Goal: Information Seeking & Learning: Learn about a topic

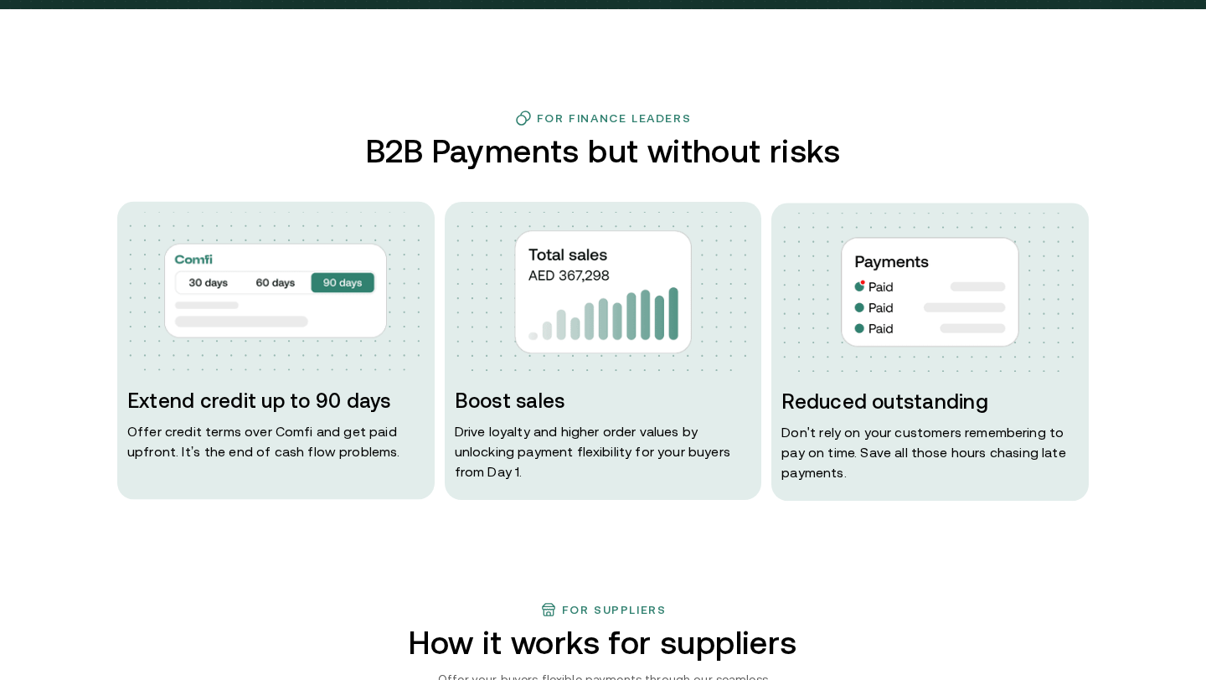
scroll to position [760, 0]
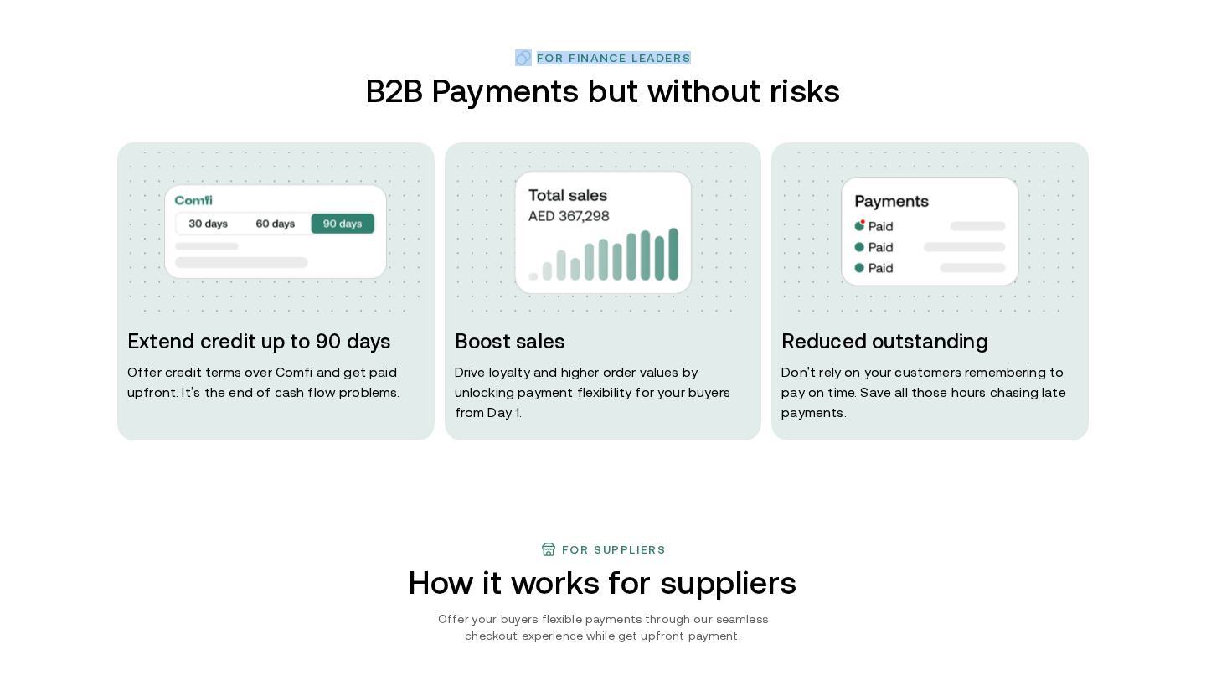
drag, startPoint x: 724, startPoint y: 58, endPoint x: 486, endPoint y: 59, distance: 237.8
click at [486, 59] on div "For Finance Leaders" at bounding box center [602, 57] width 971 height 17
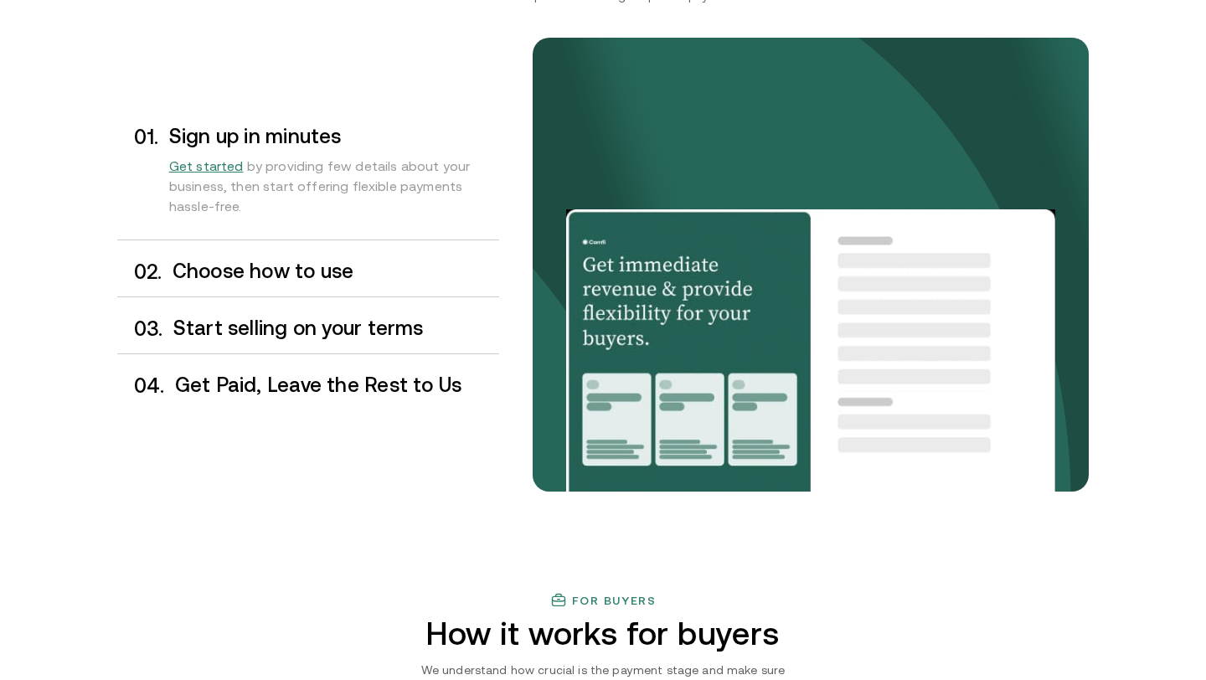
scroll to position [1448, 0]
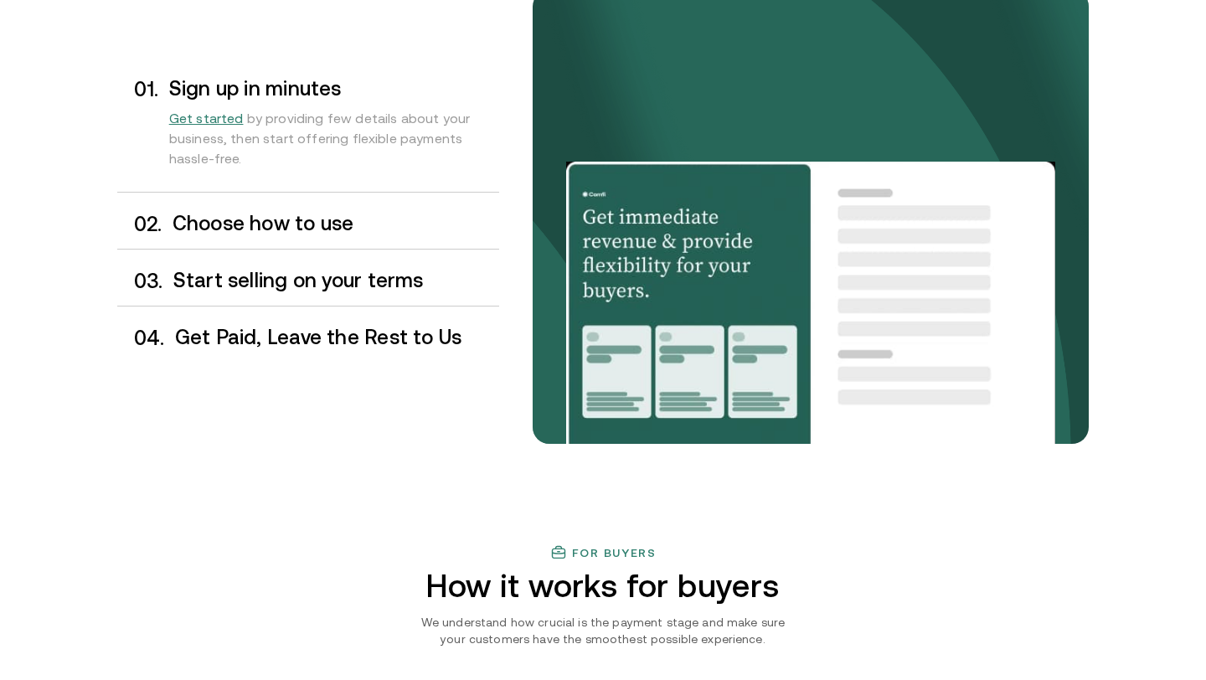
click at [277, 228] on h3 "Choose how to use" at bounding box center [335, 224] width 327 height 22
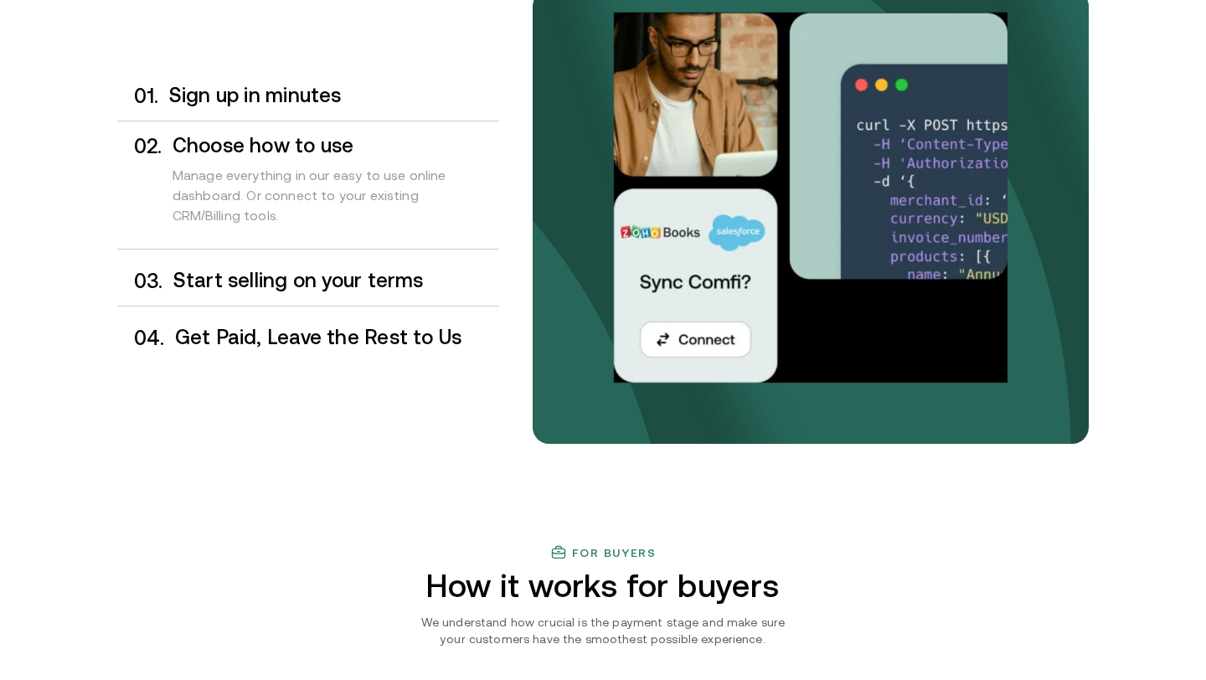
click at [270, 275] on h3 "Start selling on your terms" at bounding box center [336, 281] width 326 height 22
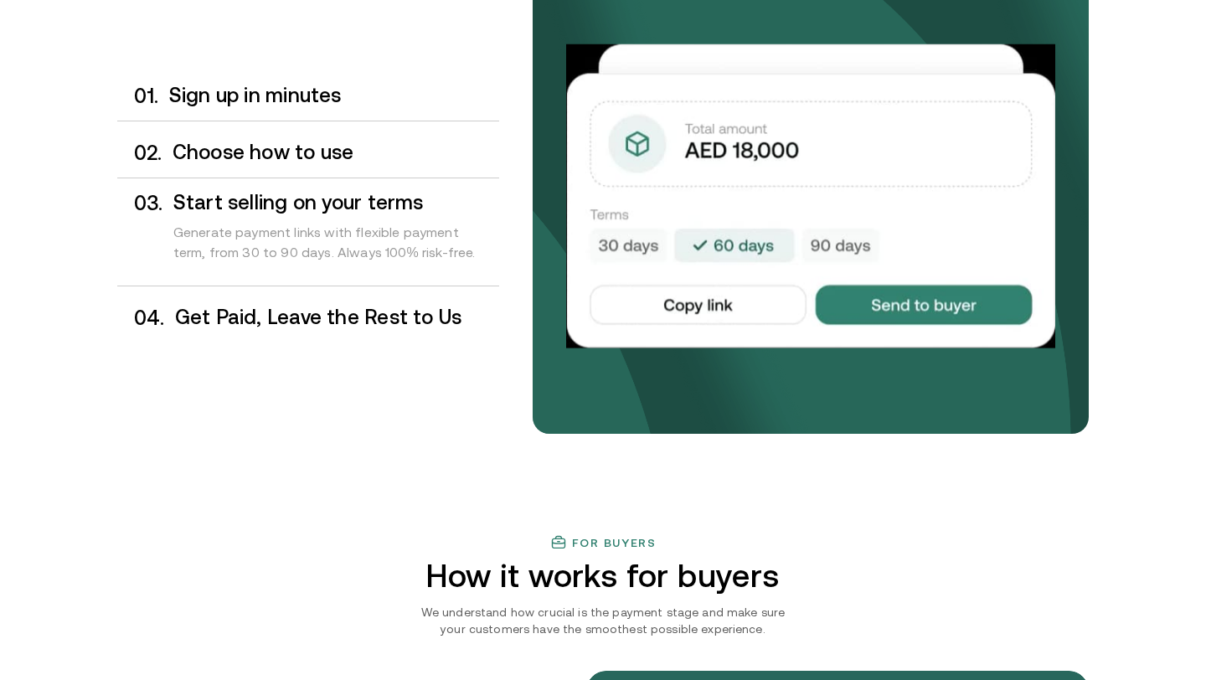
click at [266, 318] on h3 "Get Paid, Leave the Rest to Us" at bounding box center [337, 317] width 324 height 22
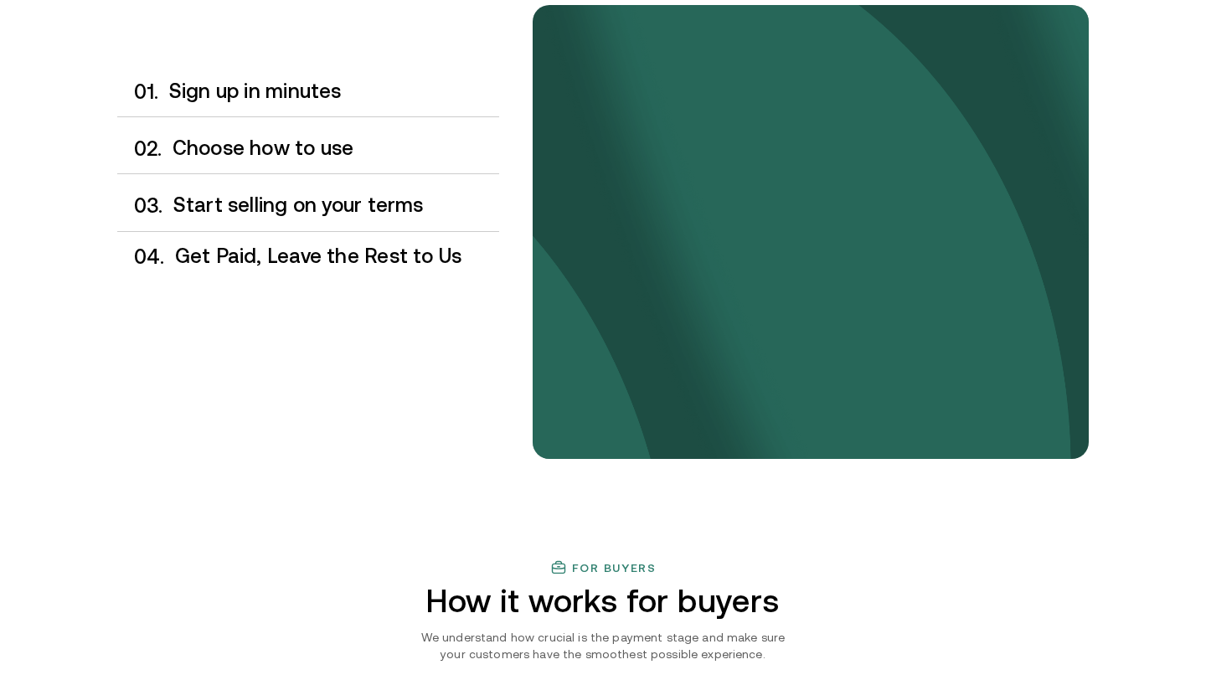
scroll to position [1428, 0]
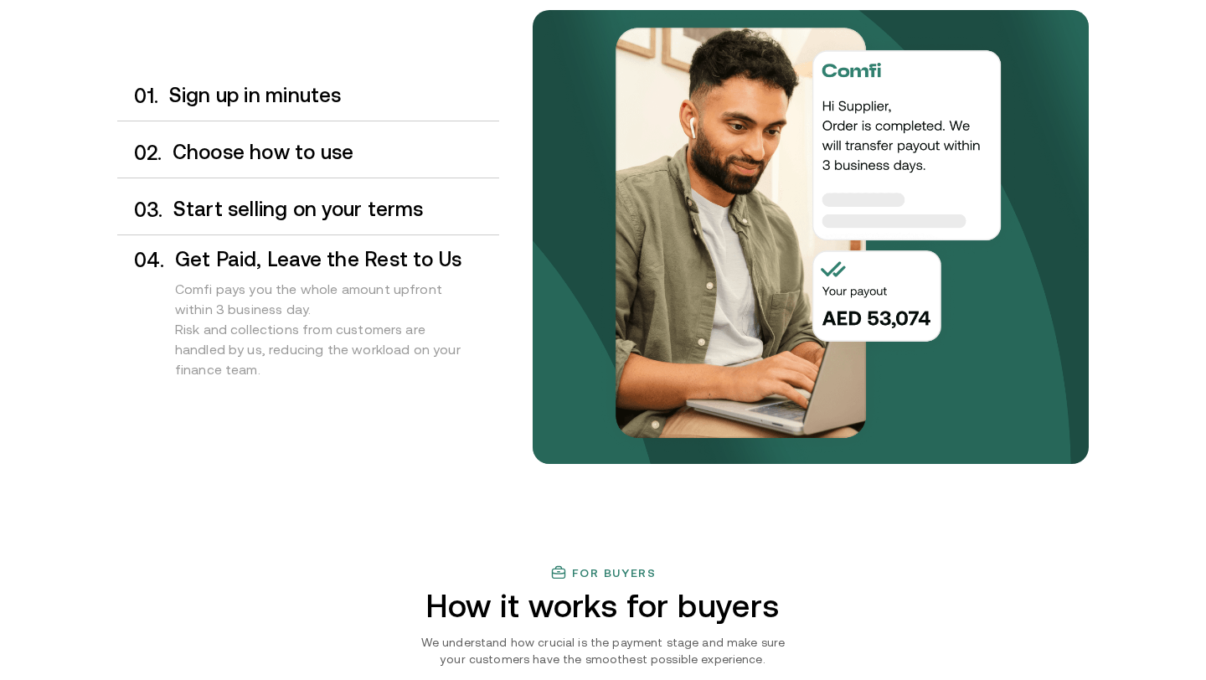
click at [239, 105] on h3 "Sign up in minutes" at bounding box center [334, 96] width 330 height 22
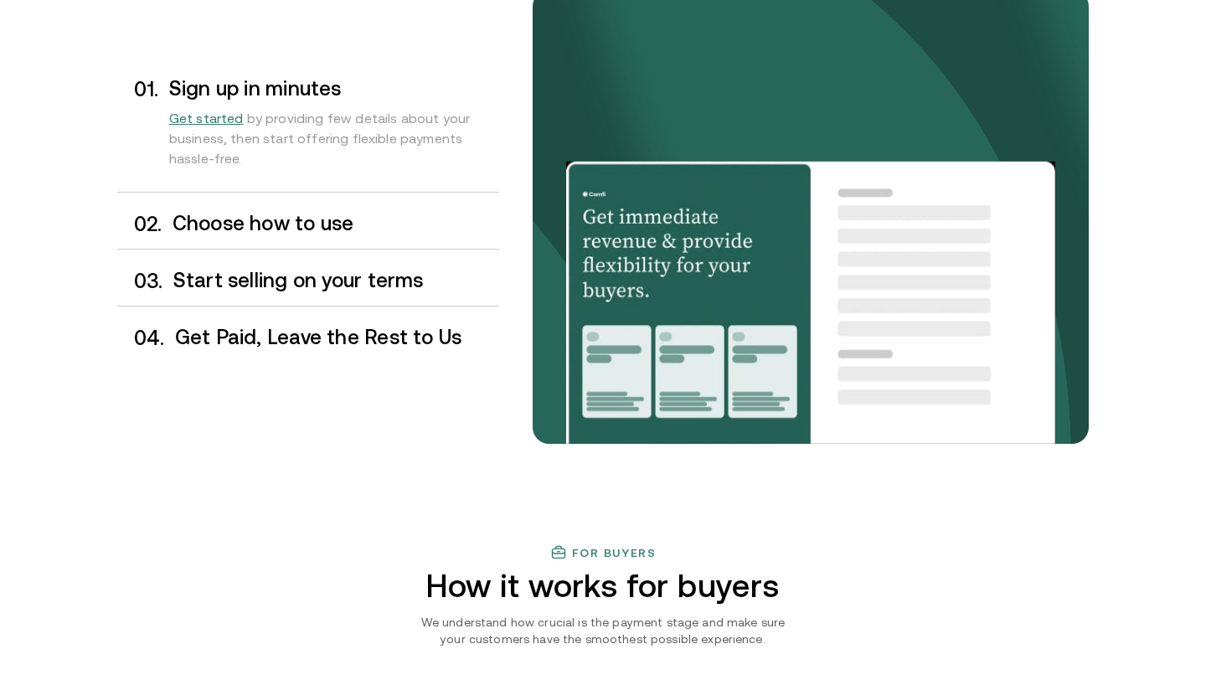
click at [241, 200] on div "0 2 . Choose how to use" at bounding box center [308, 223] width 382 height 49
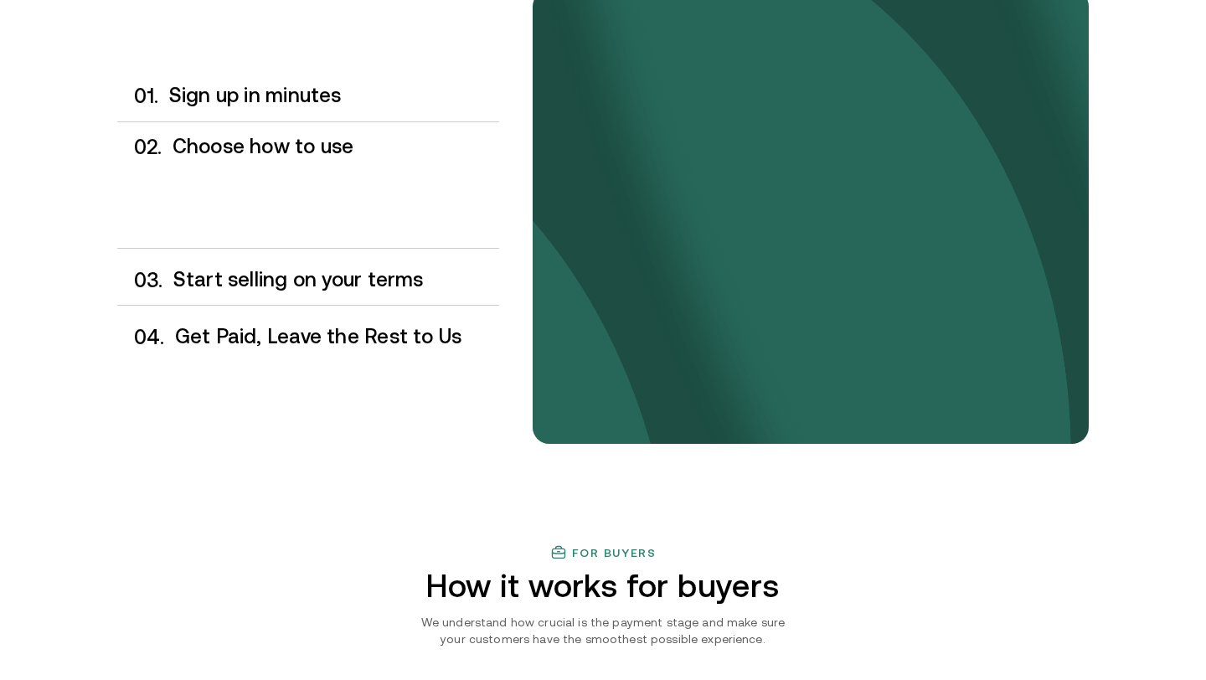
scroll to position [1448, 0]
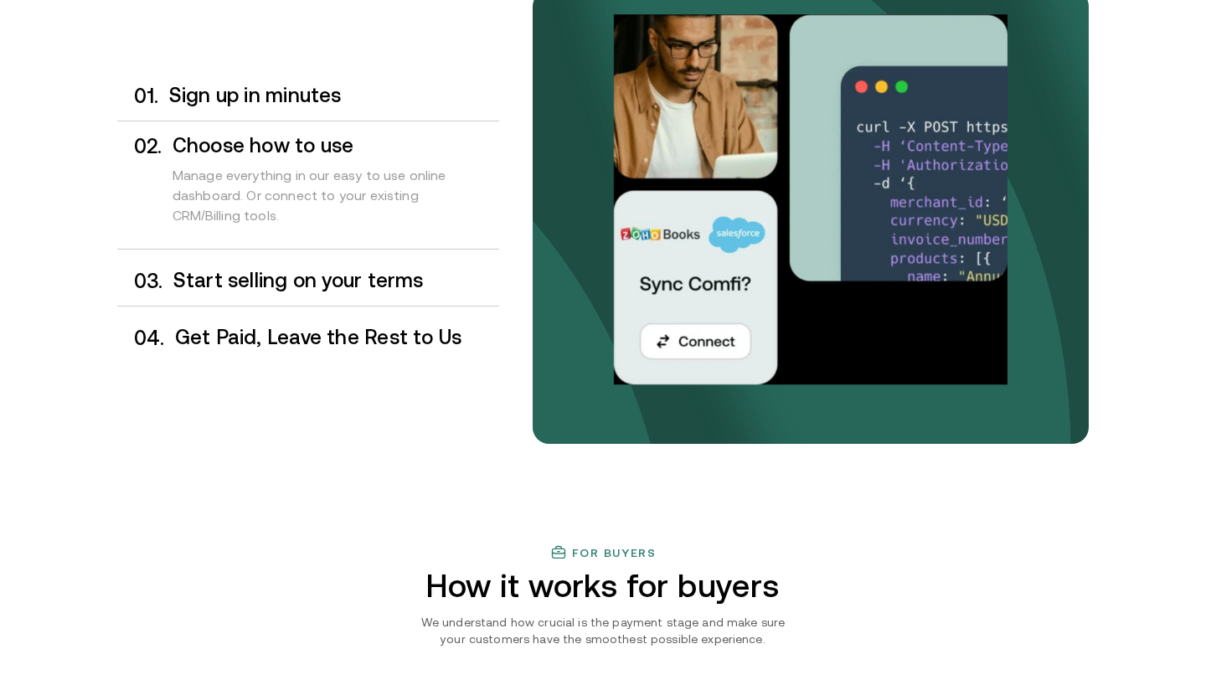
click at [231, 253] on div "0 1 . Sign up in minutes 0 2 . Choose how to use Manage everything in our easy …" at bounding box center [308, 216] width 382 height 291
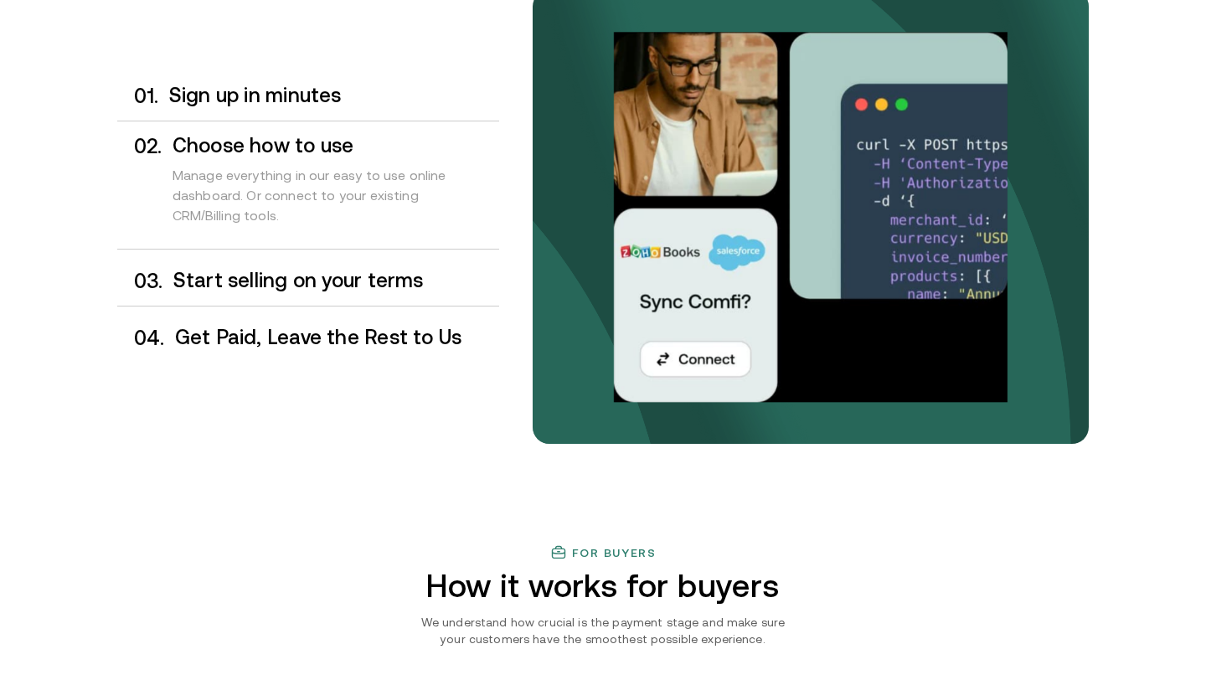
click at [234, 275] on h3 "Start selling on your terms" at bounding box center [336, 281] width 326 height 22
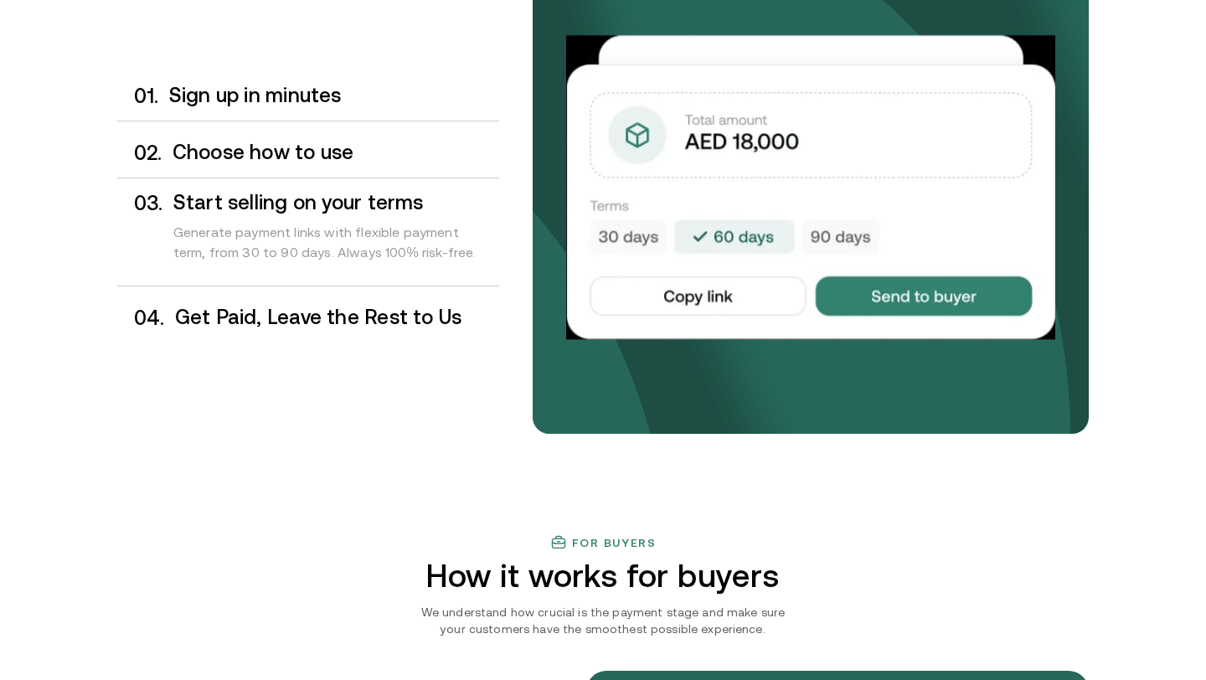
click at [251, 319] on h3 "Get Paid, Leave the Rest to Us" at bounding box center [337, 317] width 324 height 22
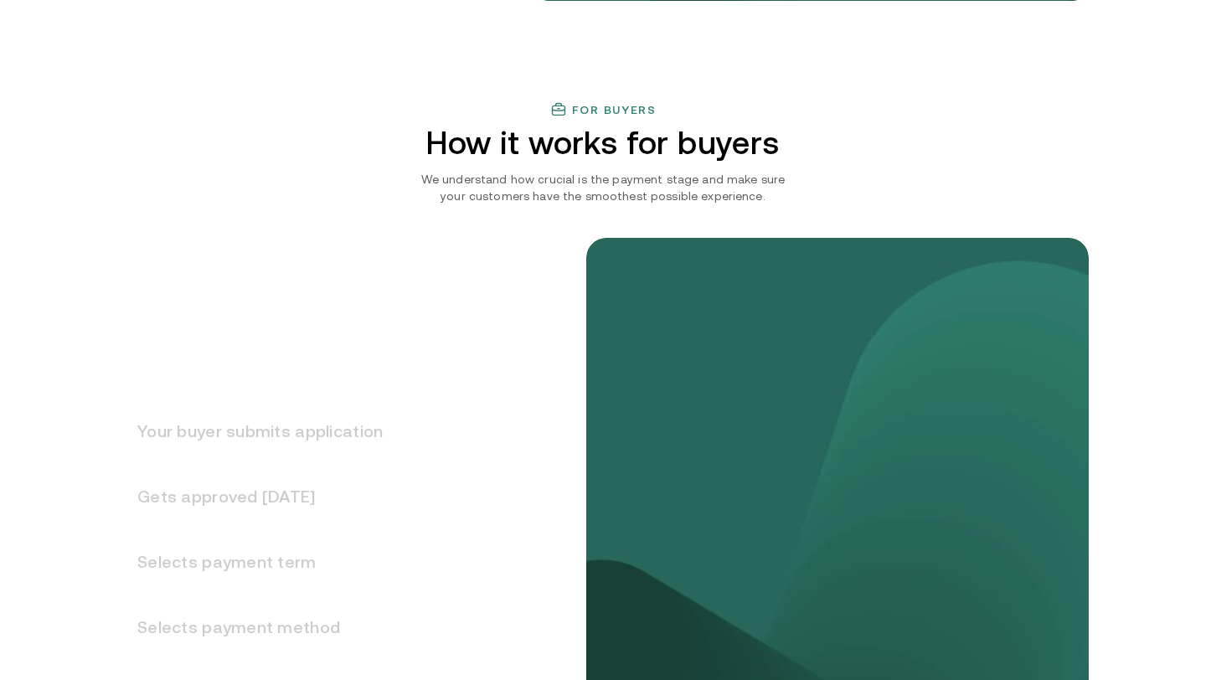
scroll to position [1907, 0]
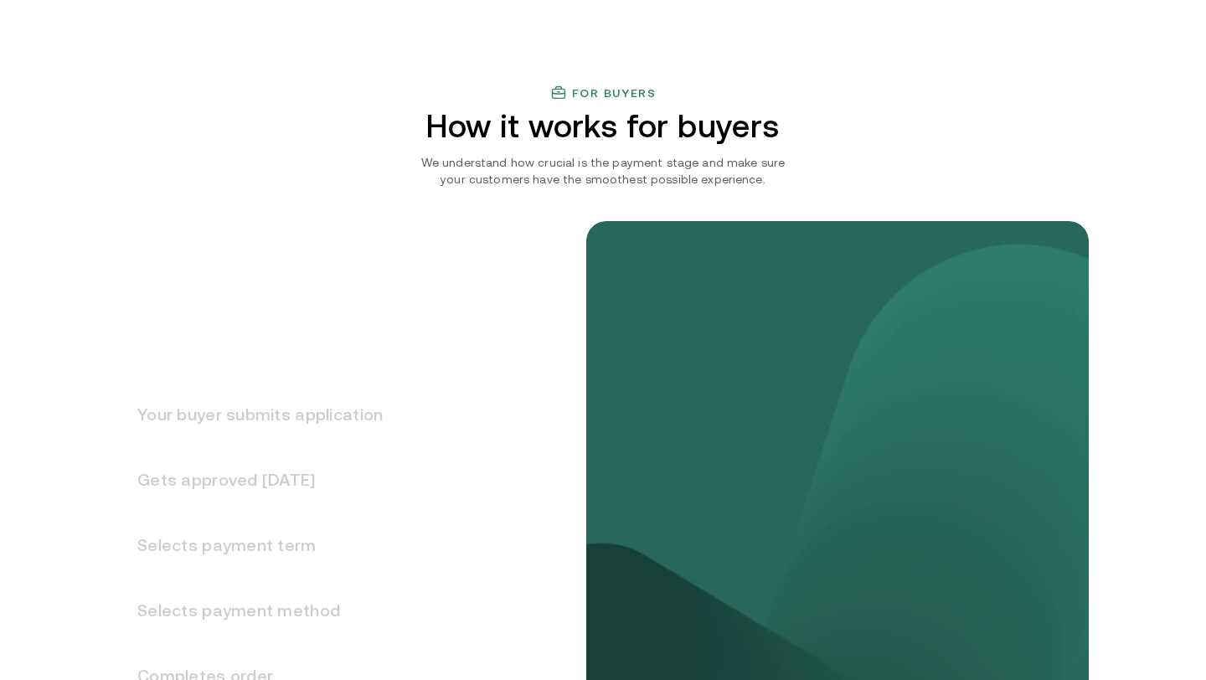
click at [250, 477] on h3 "Gets approved [DATE]" at bounding box center [249, 479] width 265 height 65
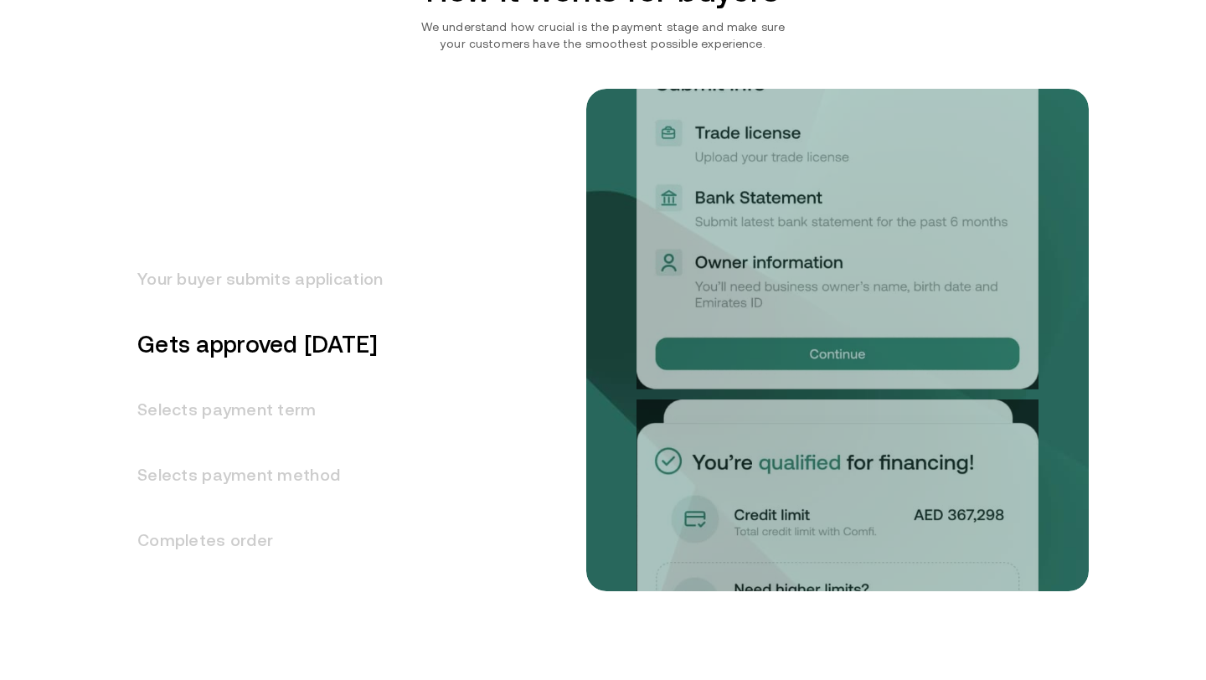
scroll to position [2048, 0]
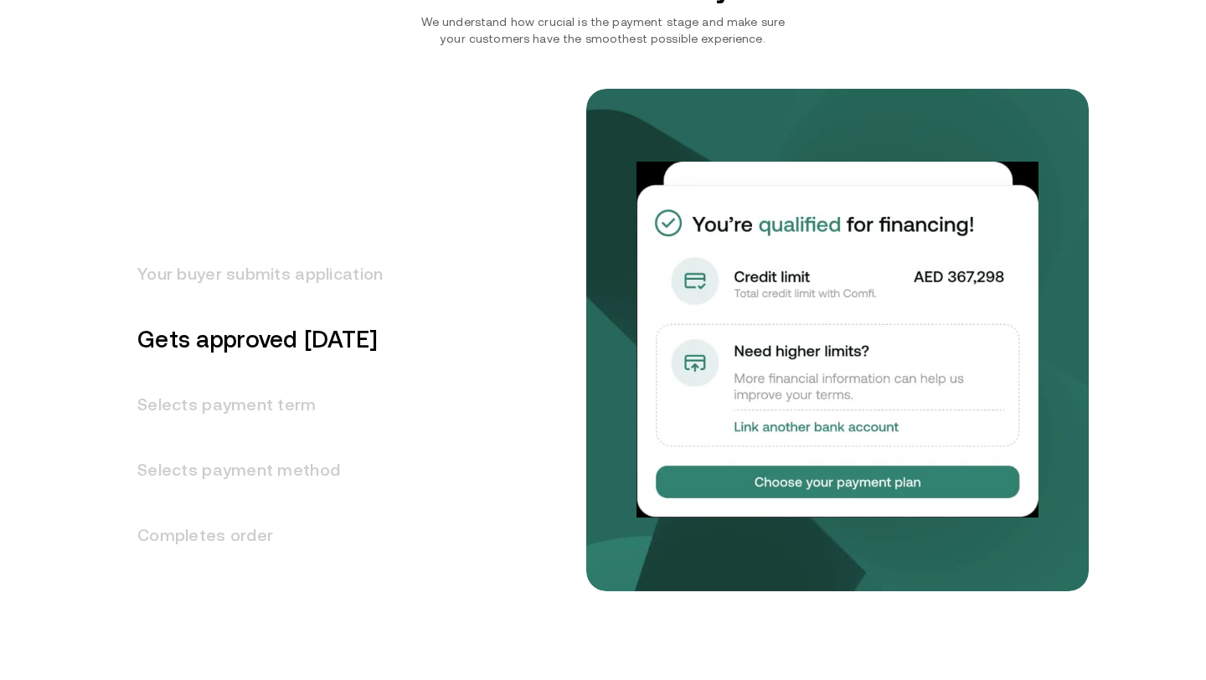
click at [258, 281] on h3 "Your buyer submits application" at bounding box center [249, 273] width 265 height 65
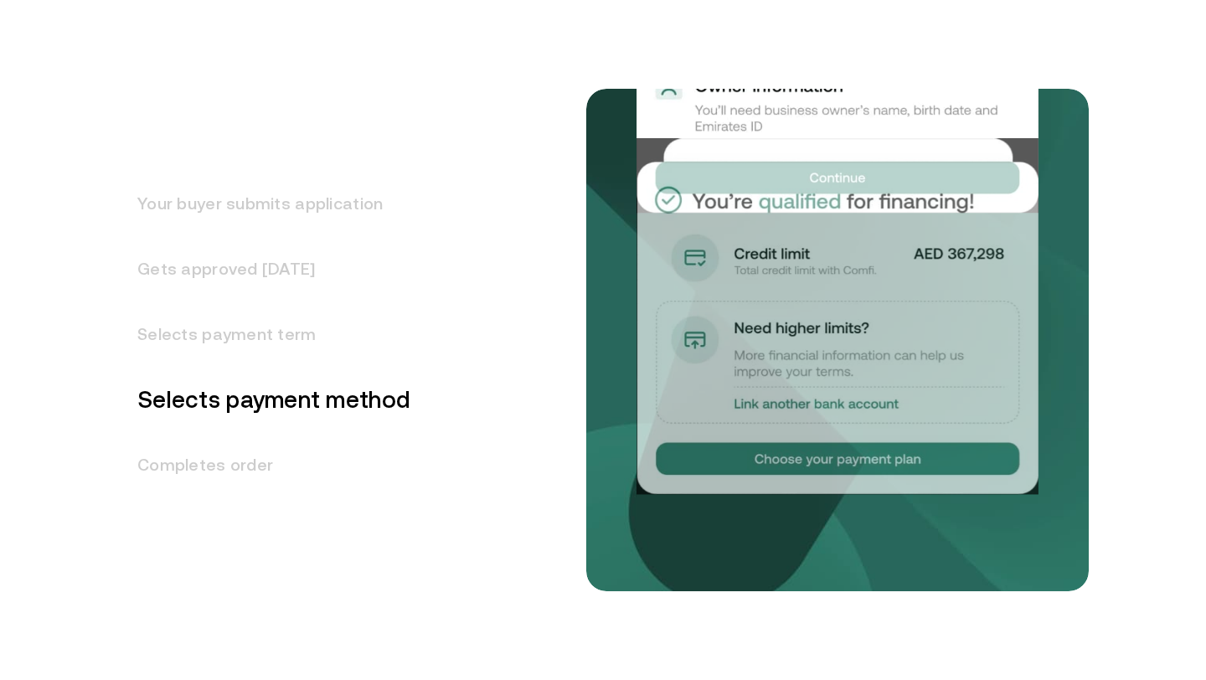
scroll to position [2167, 0]
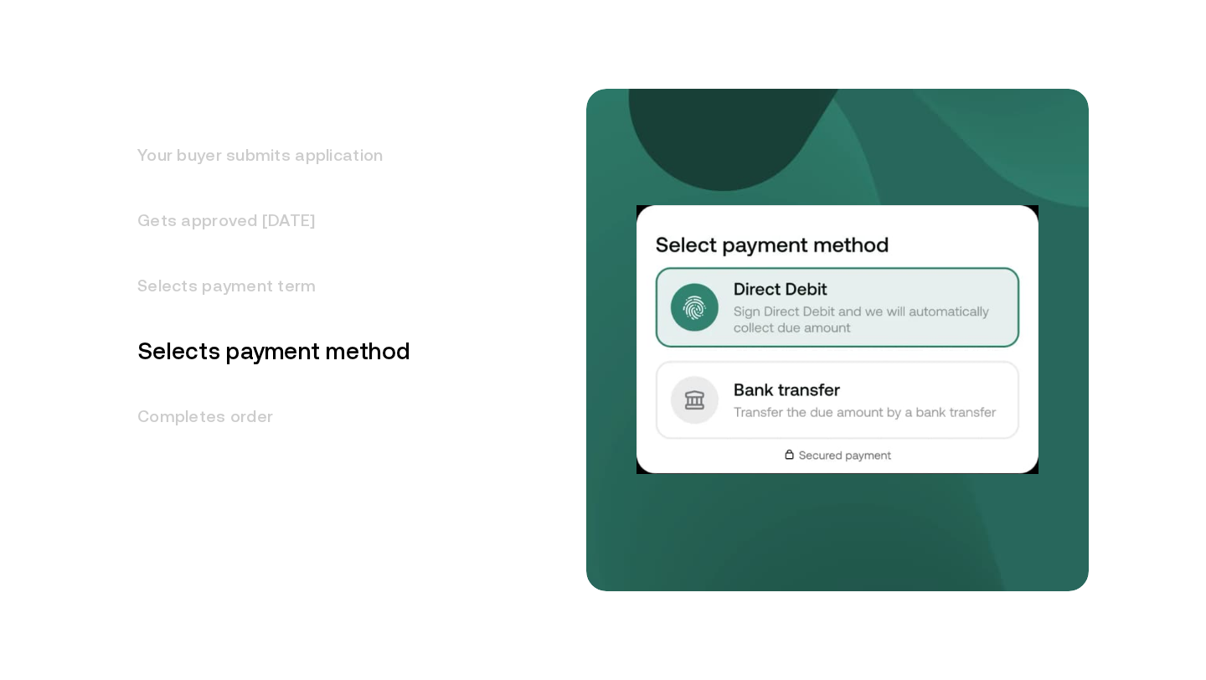
click at [272, 169] on h3 "Your buyer submits application" at bounding box center [263, 154] width 293 height 65
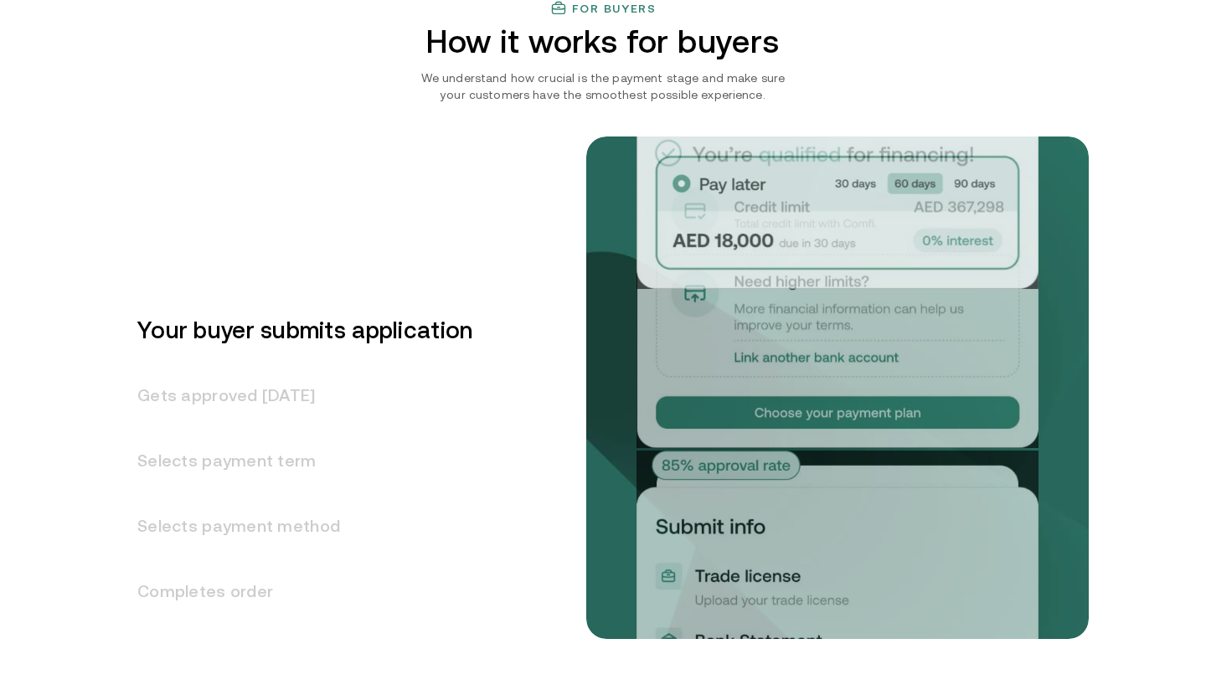
scroll to position [1983, 0]
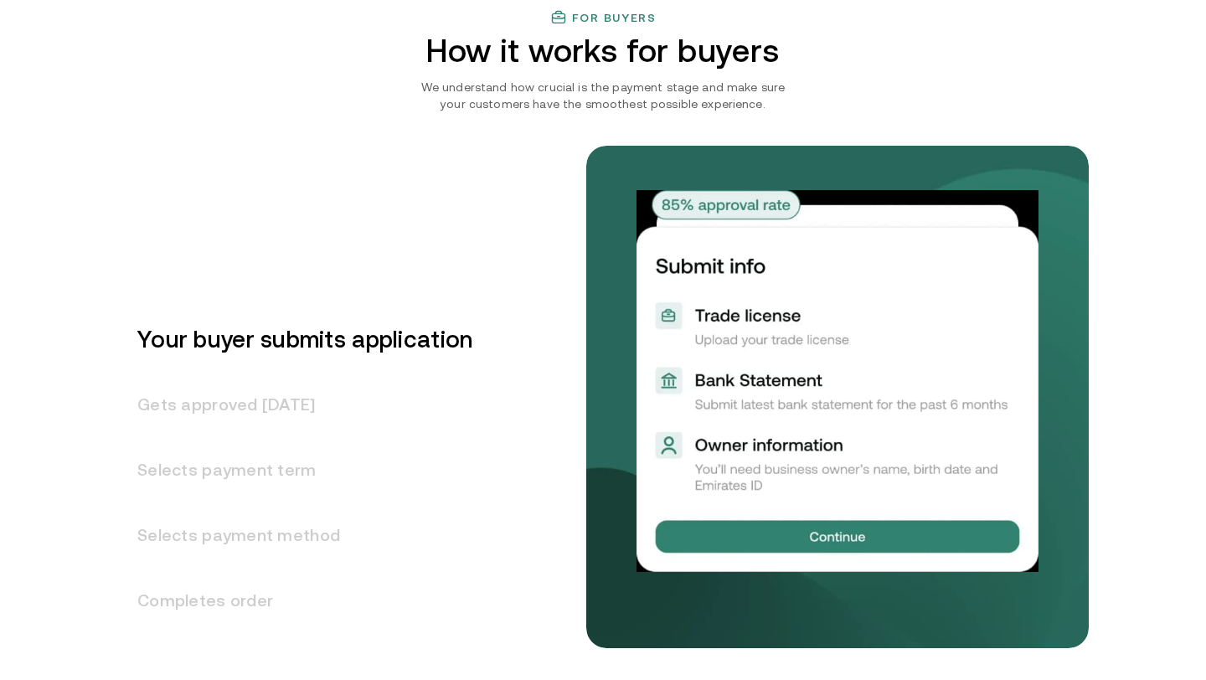
click at [244, 414] on h3 "Gets approved [DATE]" at bounding box center [294, 404] width 355 height 65
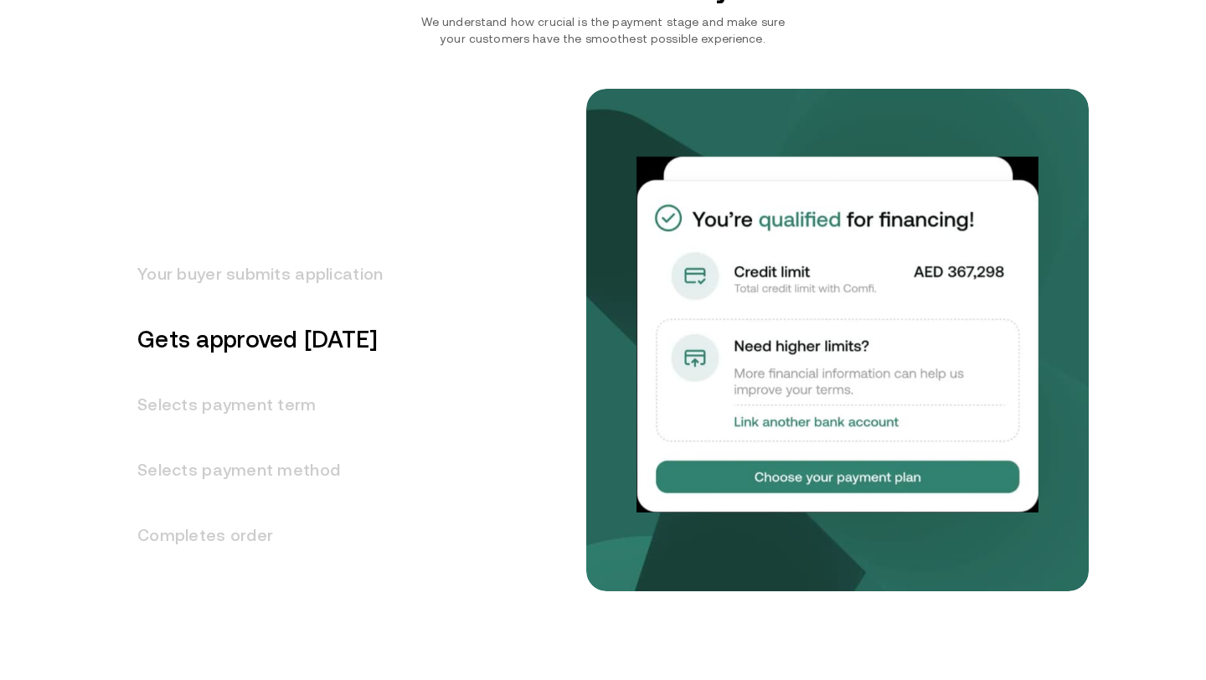
click at [239, 414] on h3 "Selects payment term" at bounding box center [249, 404] width 265 height 65
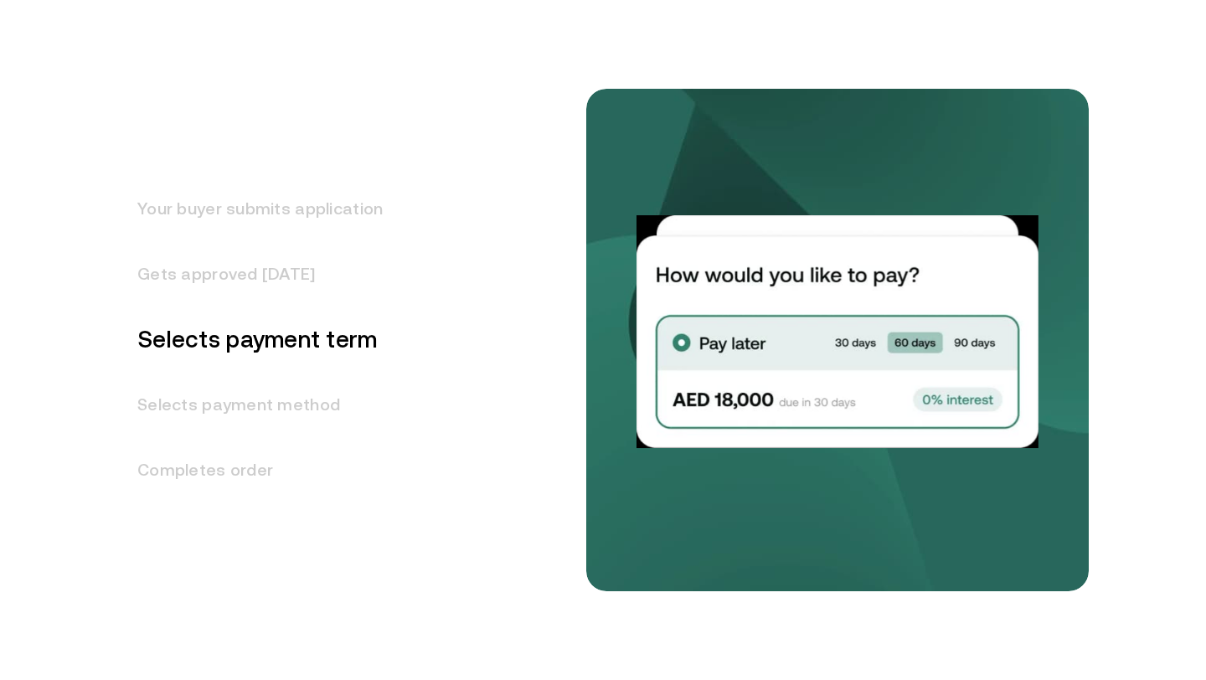
click at [225, 417] on h3 "Selects payment method" at bounding box center [249, 404] width 265 height 65
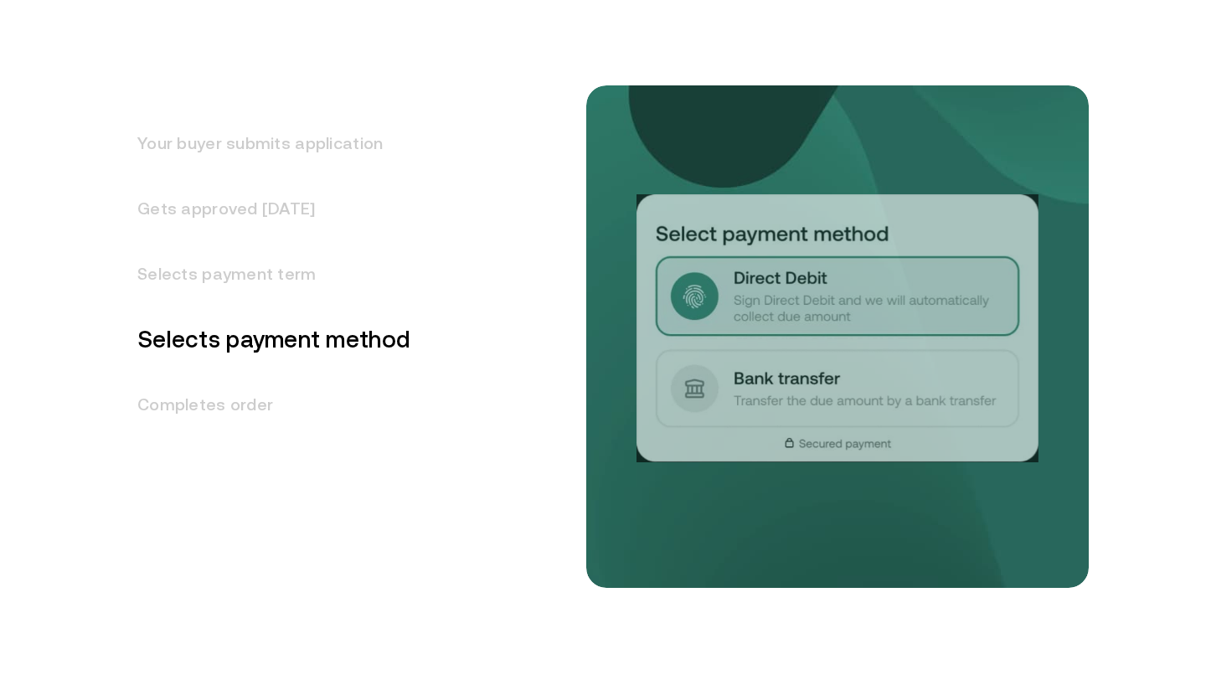
click at [204, 420] on h3 "Completes order" at bounding box center [263, 404] width 293 height 65
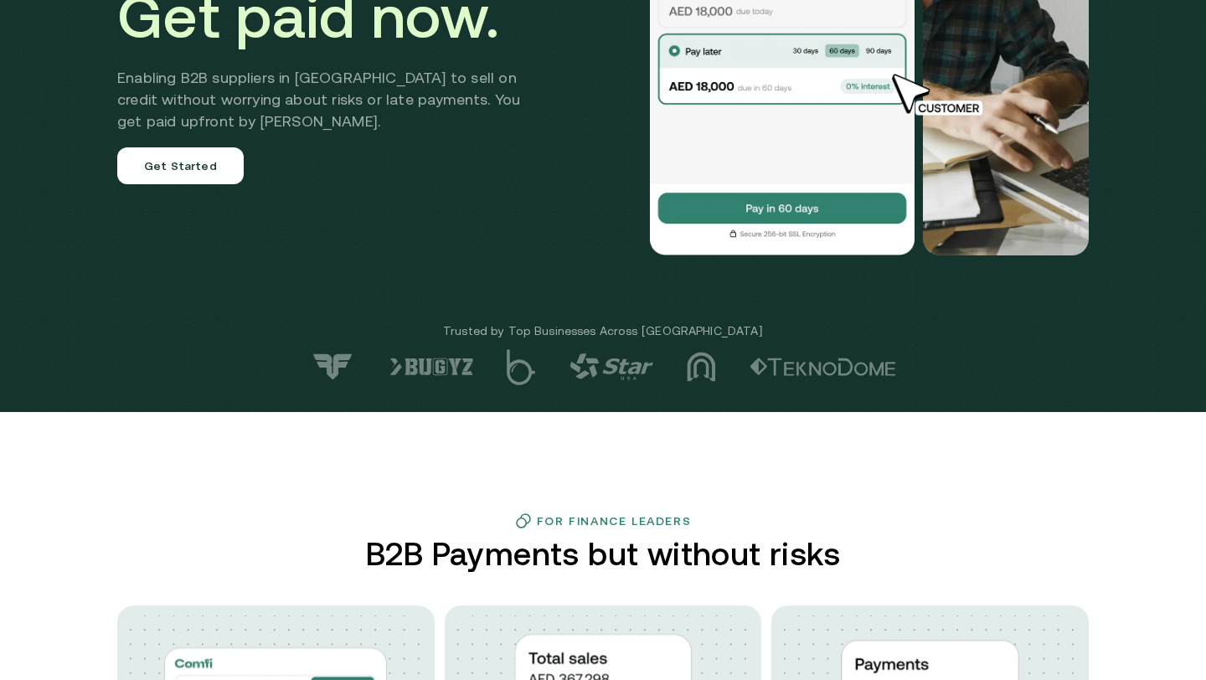
scroll to position [0, 0]
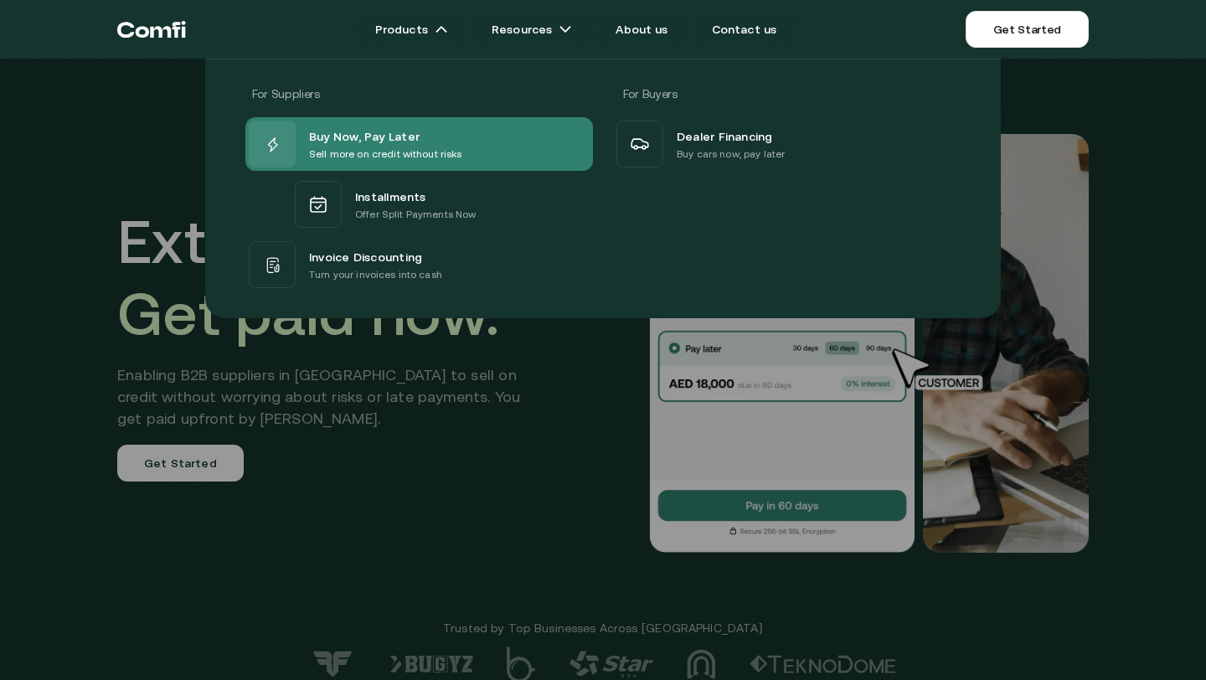
click at [396, 137] on span "Buy Now, Pay Later" at bounding box center [364, 136] width 111 height 20
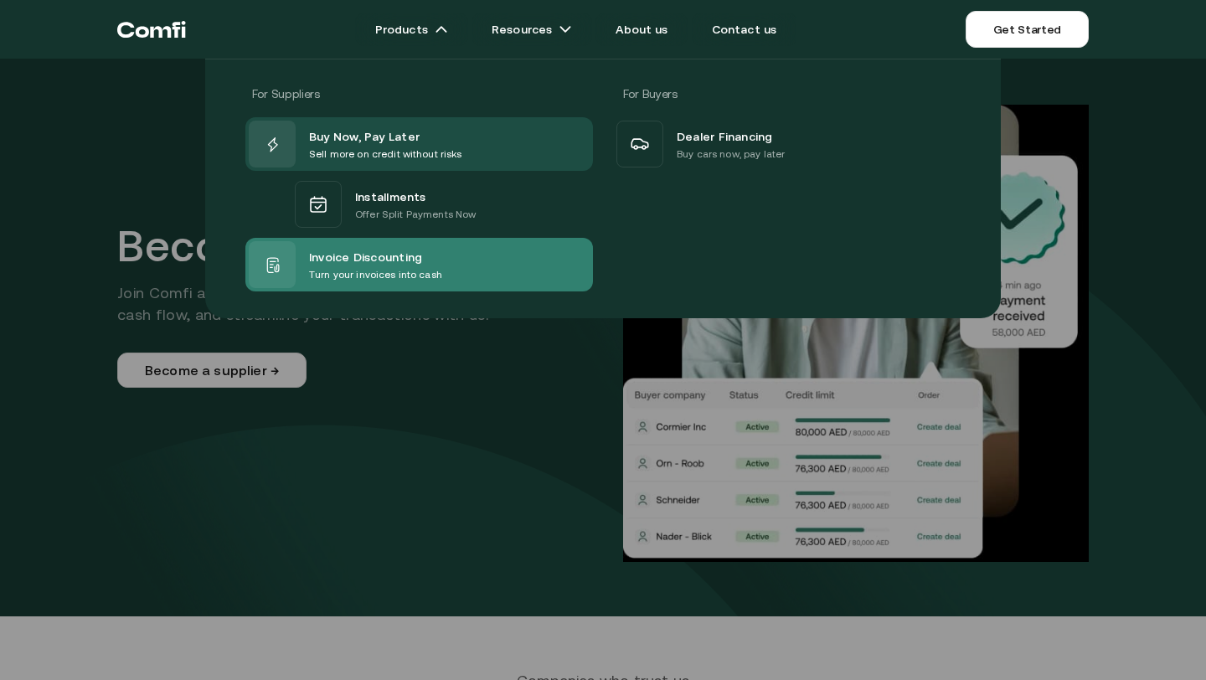
click at [378, 279] on p "Turn your invoices into cash" at bounding box center [375, 274] width 133 height 17
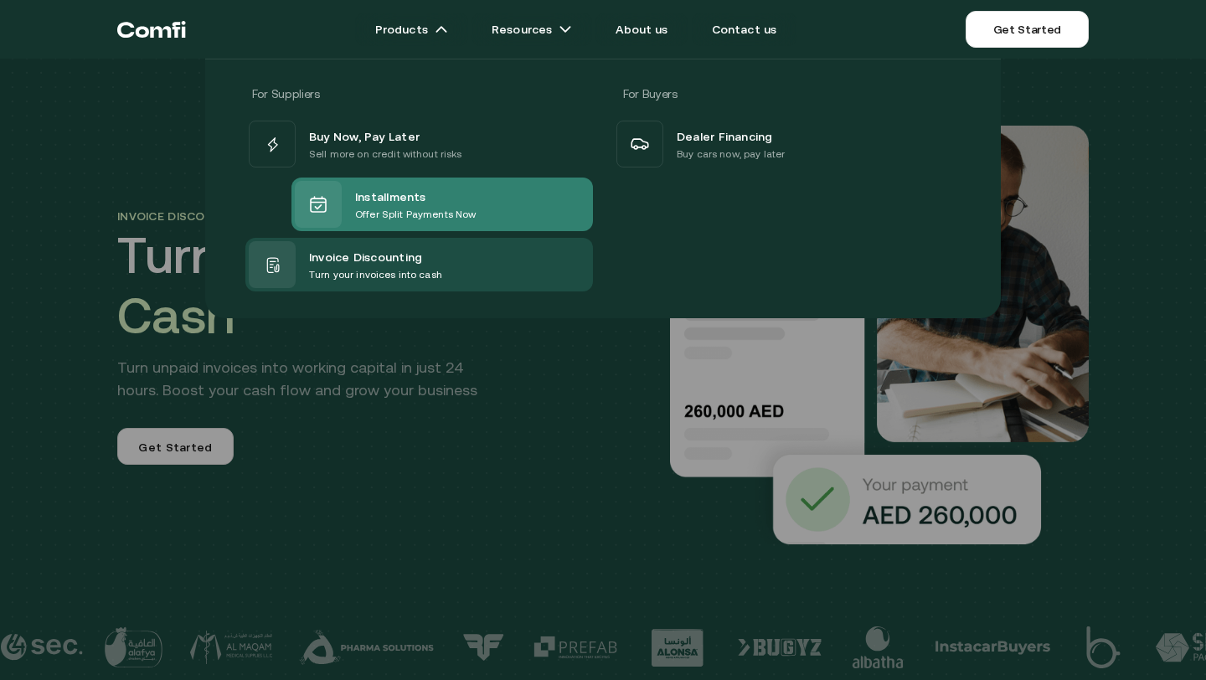
click at [416, 208] on p "Offer Split Payments Now" at bounding box center [415, 214] width 121 height 17
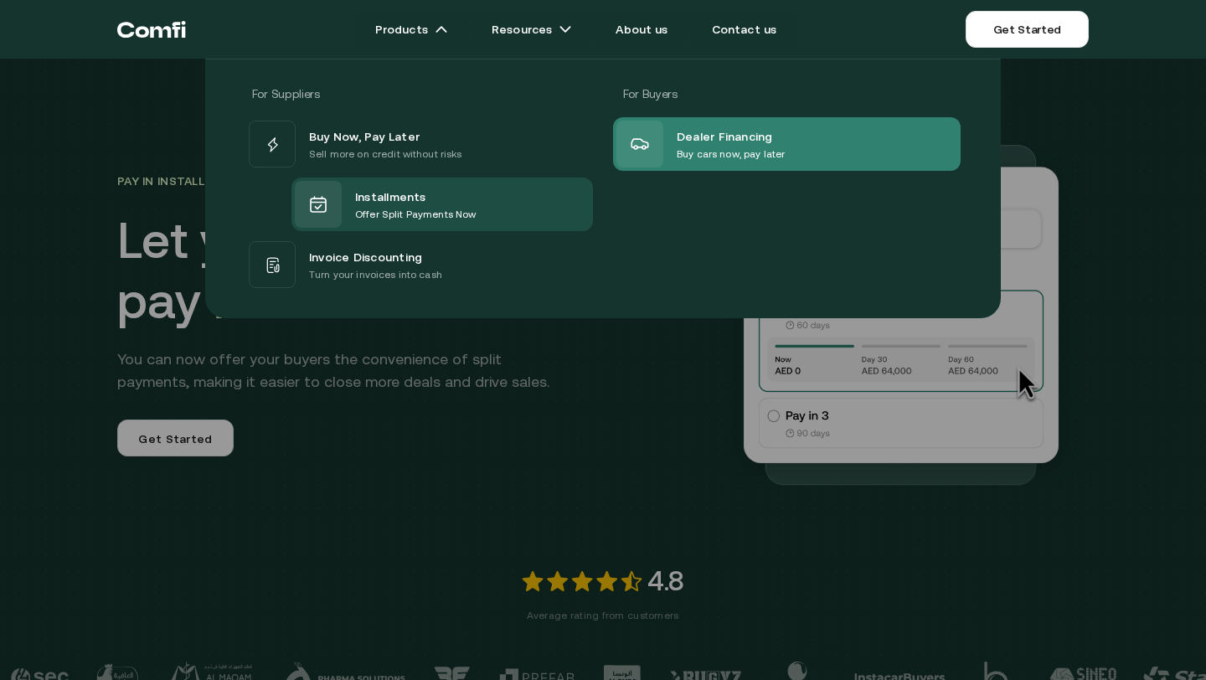
click at [769, 147] on p "Buy cars now, pay later" at bounding box center [731, 154] width 108 height 17
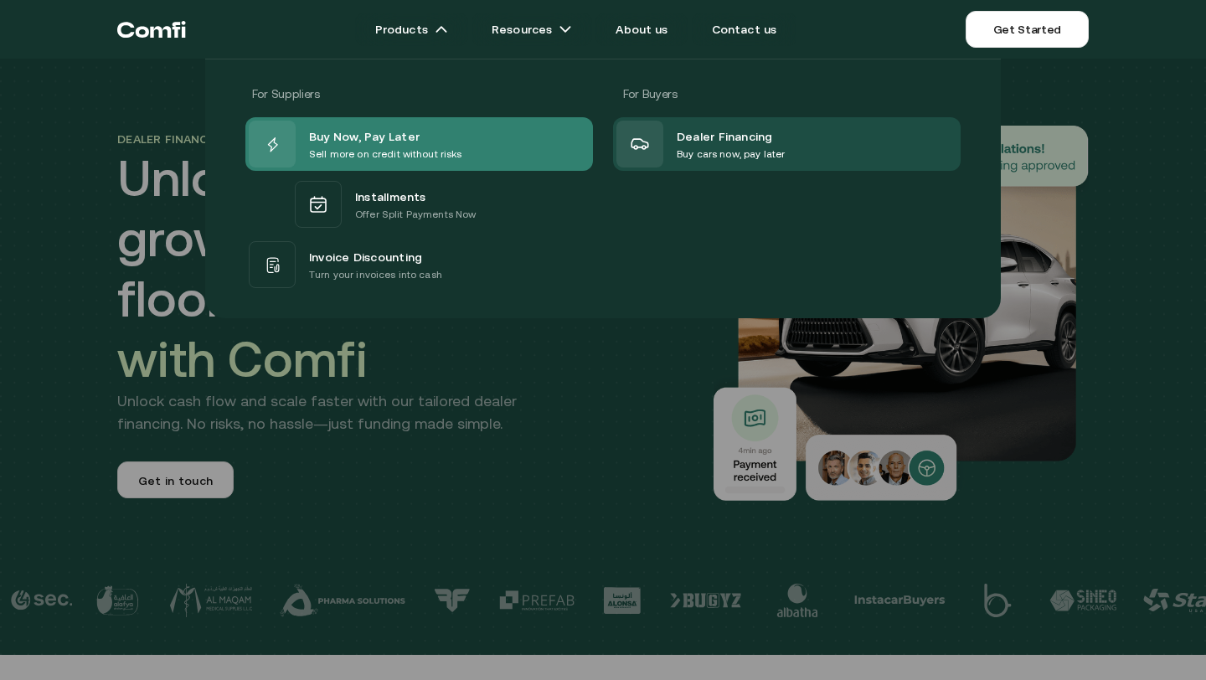
click at [368, 142] on span "Buy Now, Pay Later" at bounding box center [364, 136] width 111 height 20
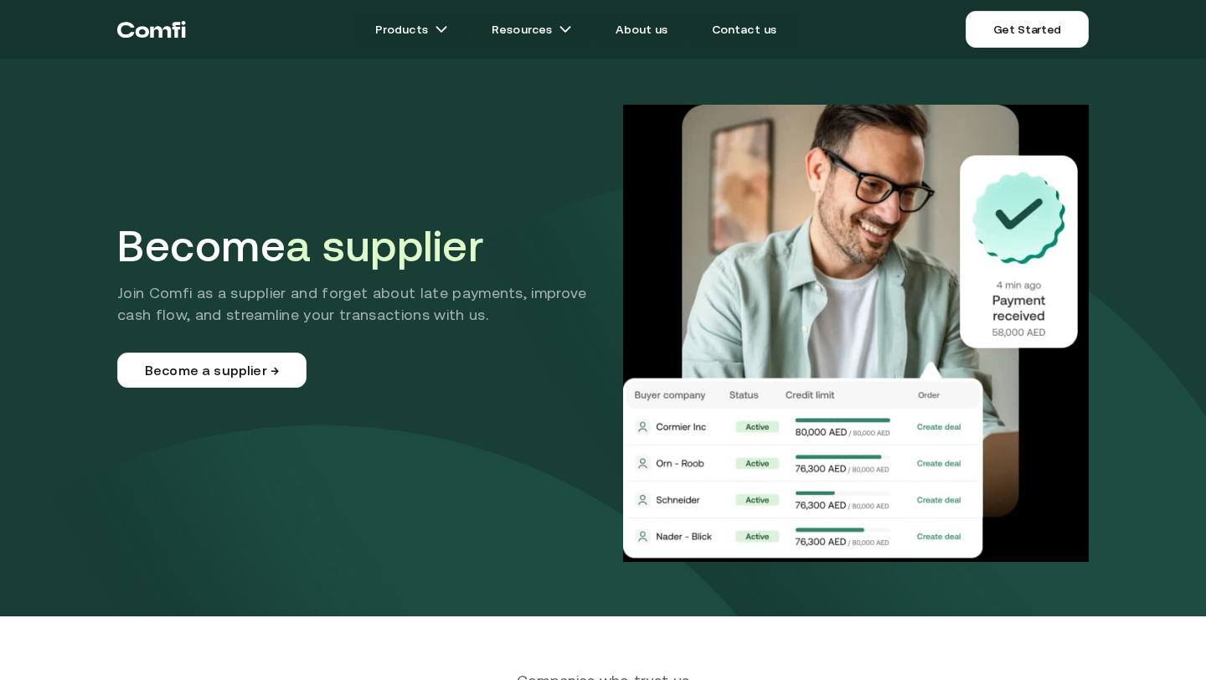
click at [151, 25] on icon "Return to the top of the Comfi home page" at bounding box center [151, 29] width 69 height 50
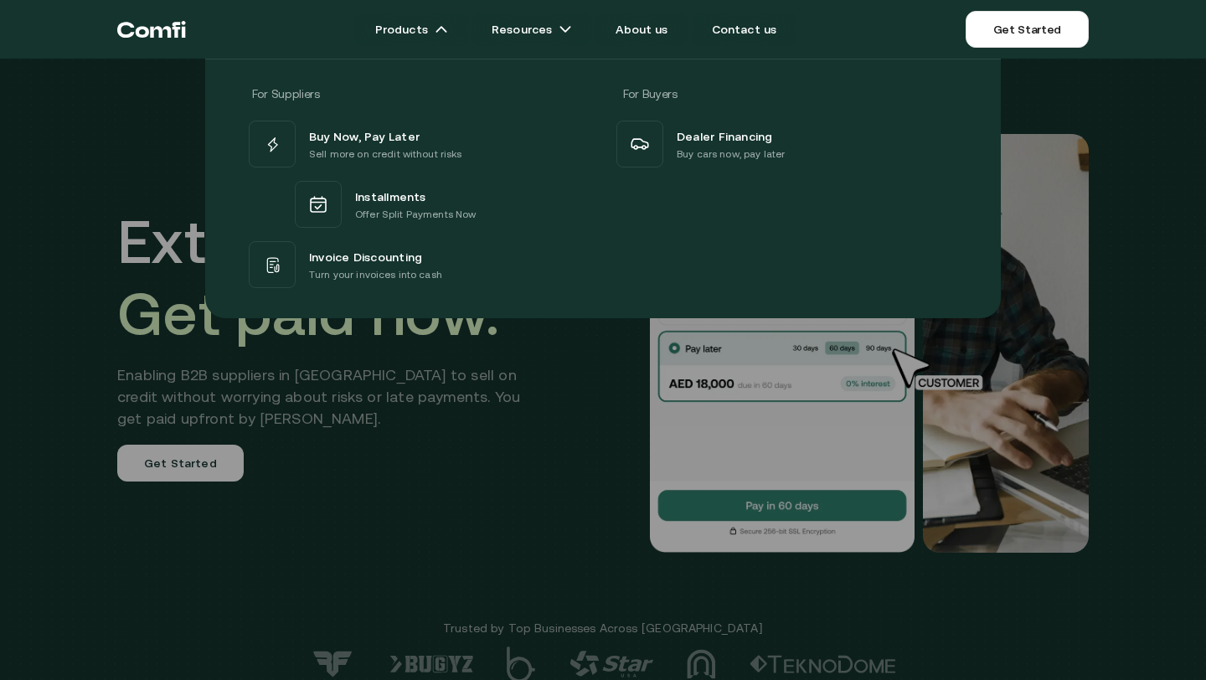
click at [449, 556] on div at bounding box center [603, 399] width 1206 height 680
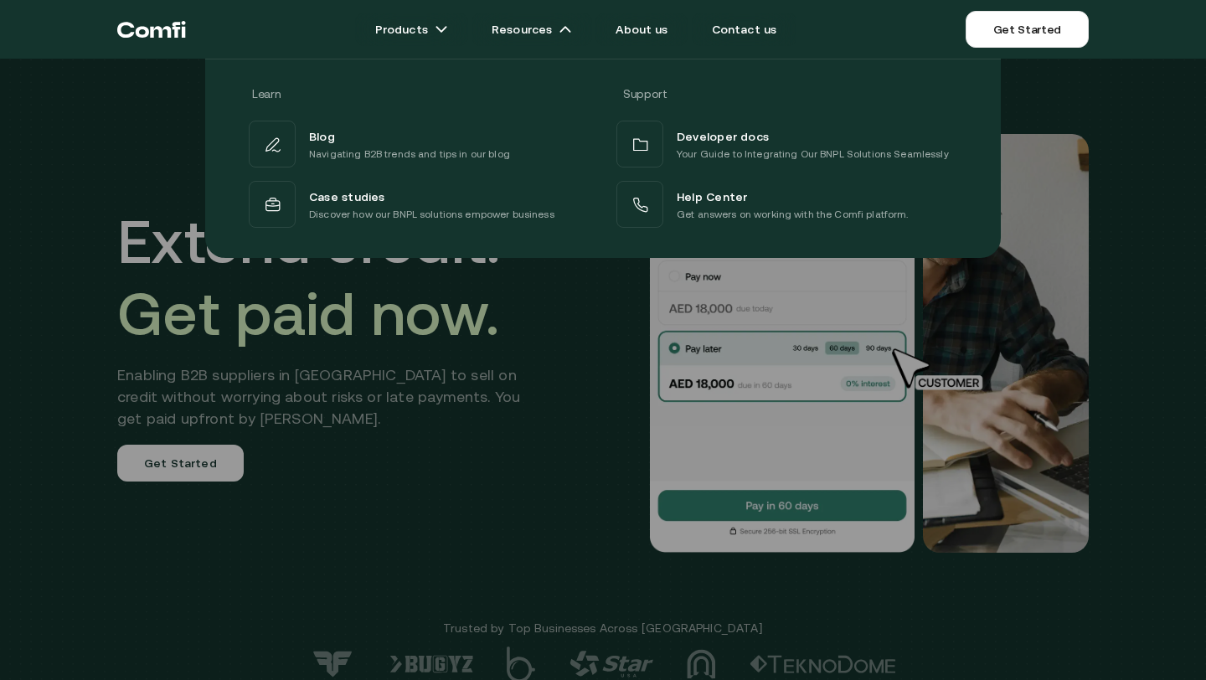
click at [942, 25] on ul "Products Resources Learn Support Blog Navigating B2B trends and tips in our blo…" at bounding box center [575, 29] width 779 height 33
click at [1132, 36] on div "Products Resources About us Contact us Get Started Products Resources Learn Sup…" at bounding box center [603, 29] width 1206 height 59
click at [1137, 104] on div "Learn Support Blog Navigating B2B trends and tips in our blog Developer docs Yo…" at bounding box center [603, 152] width 1206 height 212
